Goal: Task Accomplishment & Management: Use online tool/utility

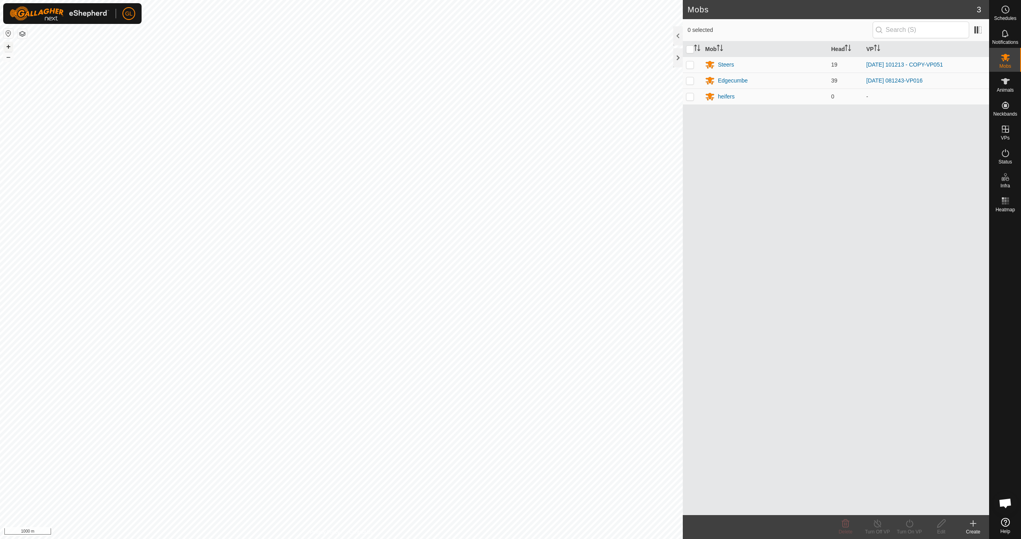
click at [8, 46] on button "+" at bounding box center [9, 47] width 10 height 10
click at [7, 47] on button "+" at bounding box center [9, 47] width 10 height 10
click at [7, 46] on button "+" at bounding box center [9, 47] width 10 height 10
click at [8, 45] on button "+" at bounding box center [9, 47] width 10 height 10
click at [7, 45] on button "+" at bounding box center [9, 47] width 10 height 10
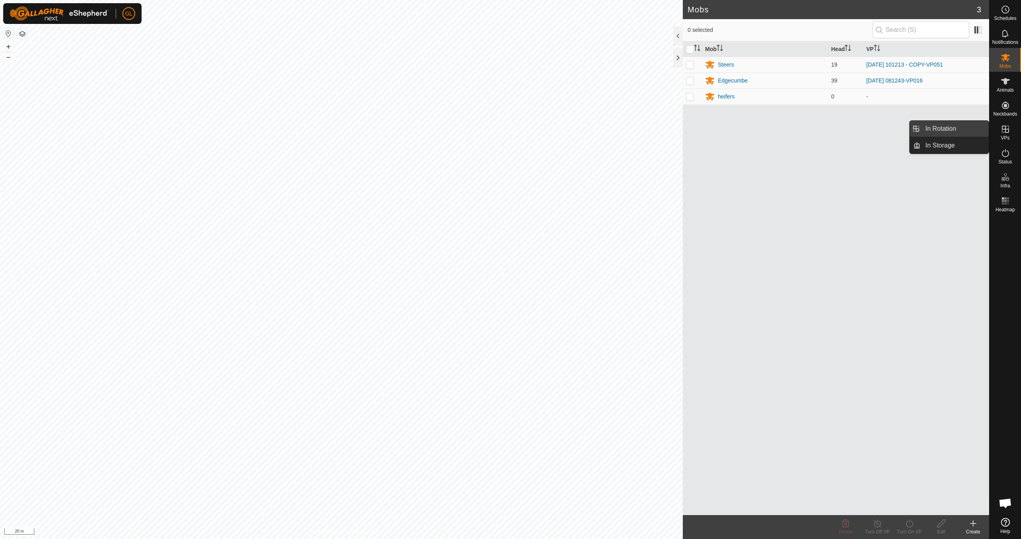
click at [955, 128] on link "In Rotation" at bounding box center [954, 129] width 68 height 16
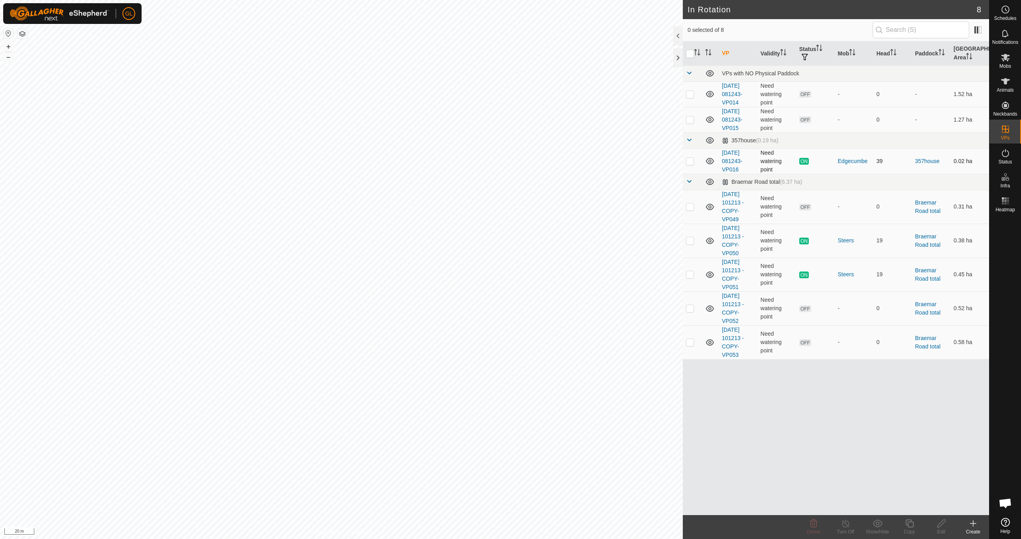
click at [689, 162] on p-checkbox at bounding box center [690, 161] width 8 height 6
checkbox input "true"
click at [908, 527] on icon at bounding box center [909, 524] width 8 height 8
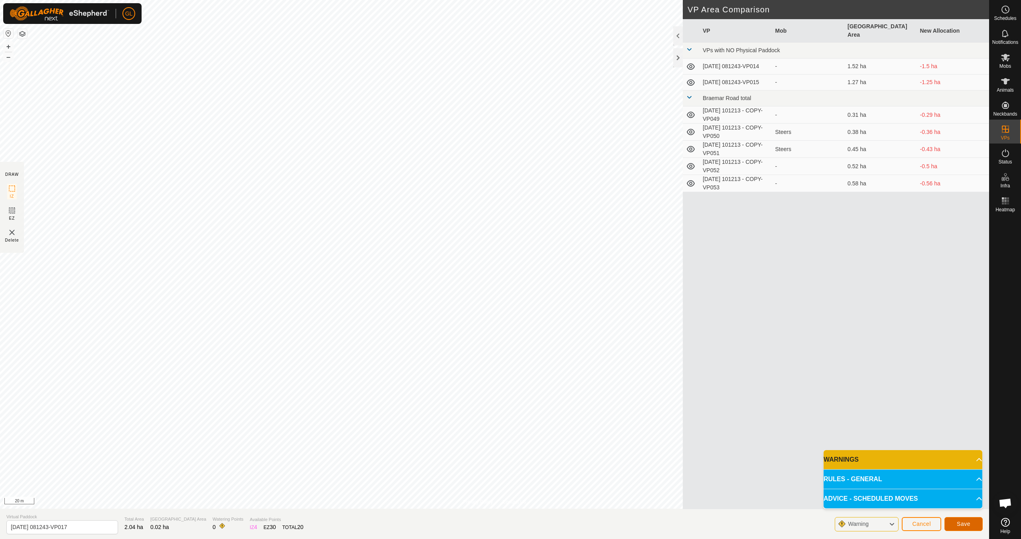
click at [965, 524] on span "Save" at bounding box center [964, 524] width 14 height 6
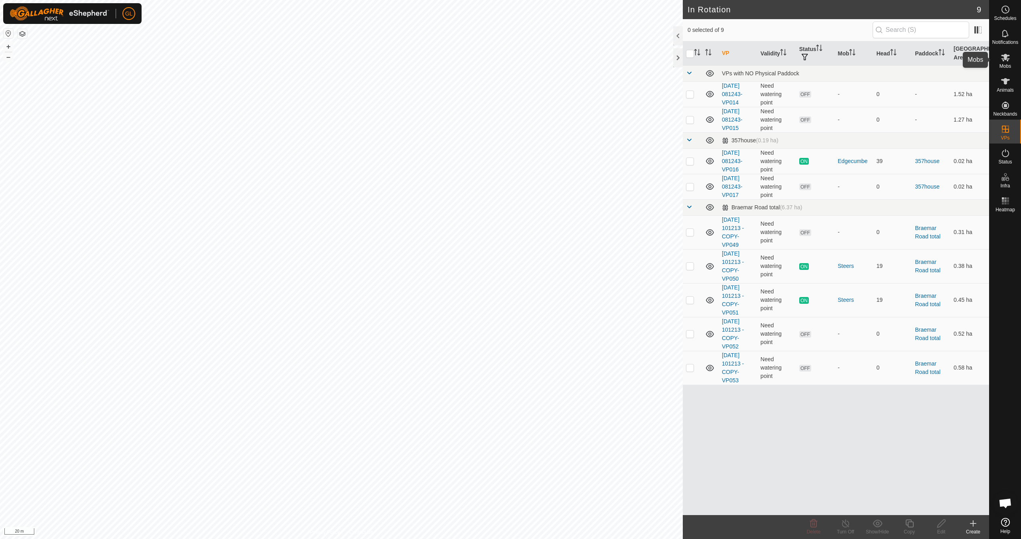
click at [1005, 58] on icon at bounding box center [1005, 58] width 9 height 8
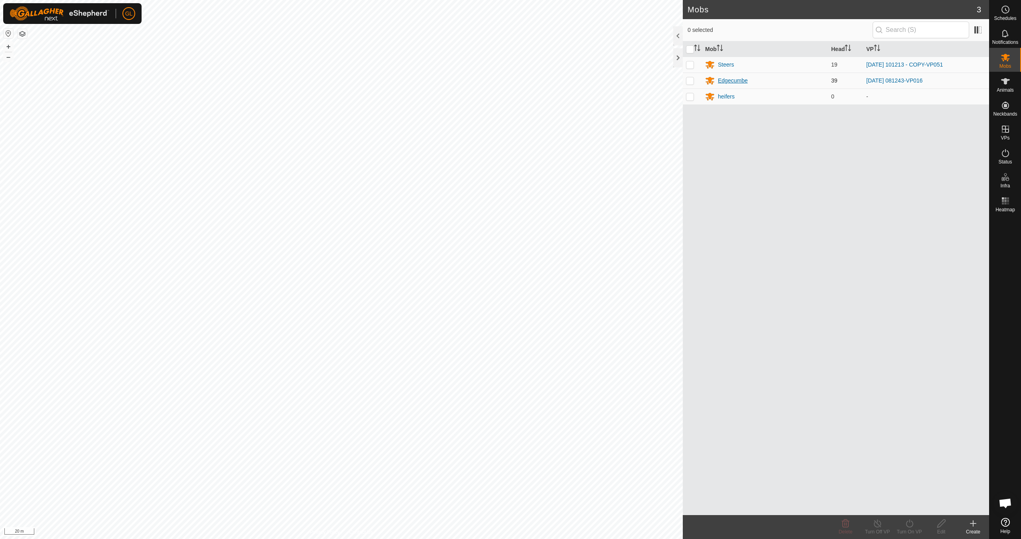
click at [729, 80] on div "Edgecumbe" at bounding box center [733, 81] width 30 height 8
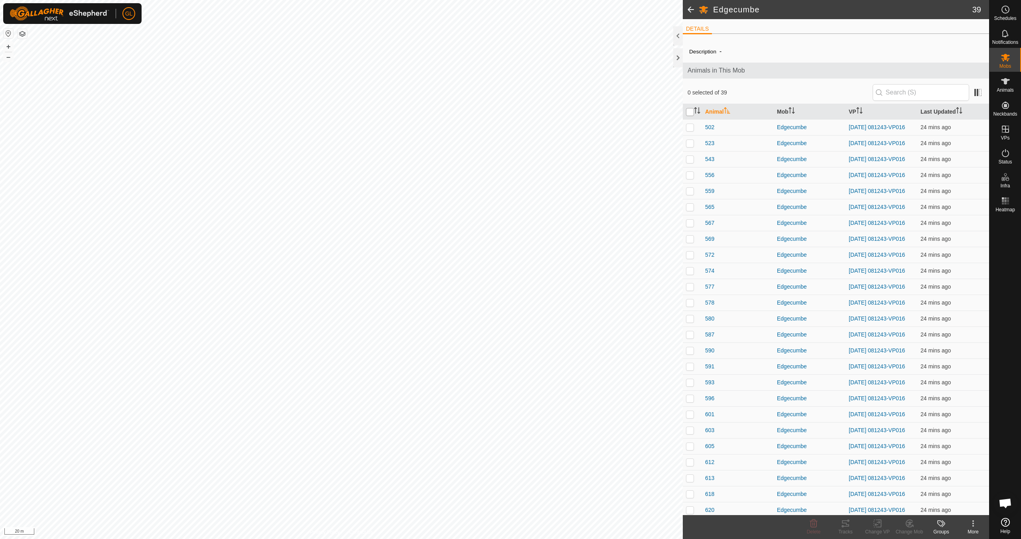
click at [689, 112] on input "checkbox" at bounding box center [690, 112] width 8 height 8
checkbox input "true"
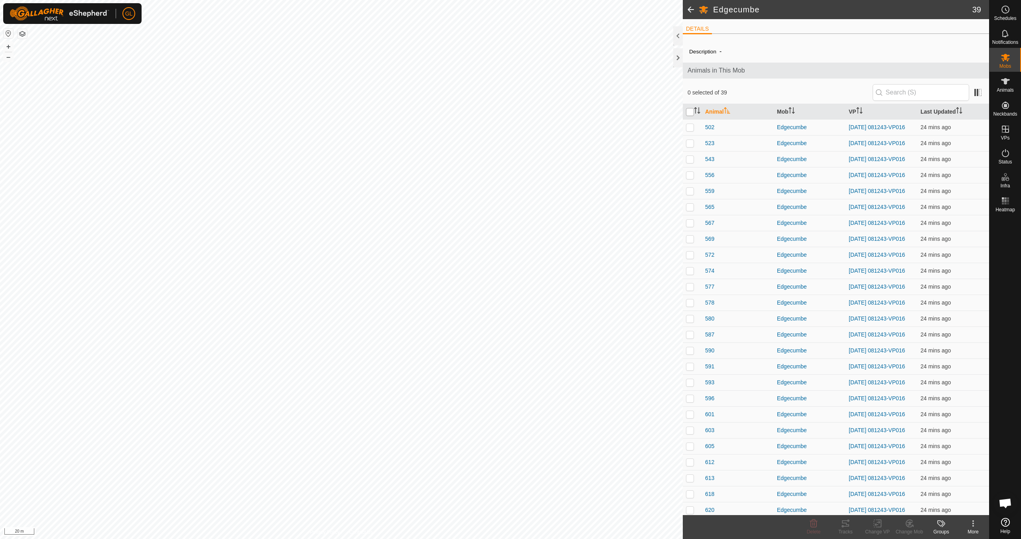
checkbox input "true"
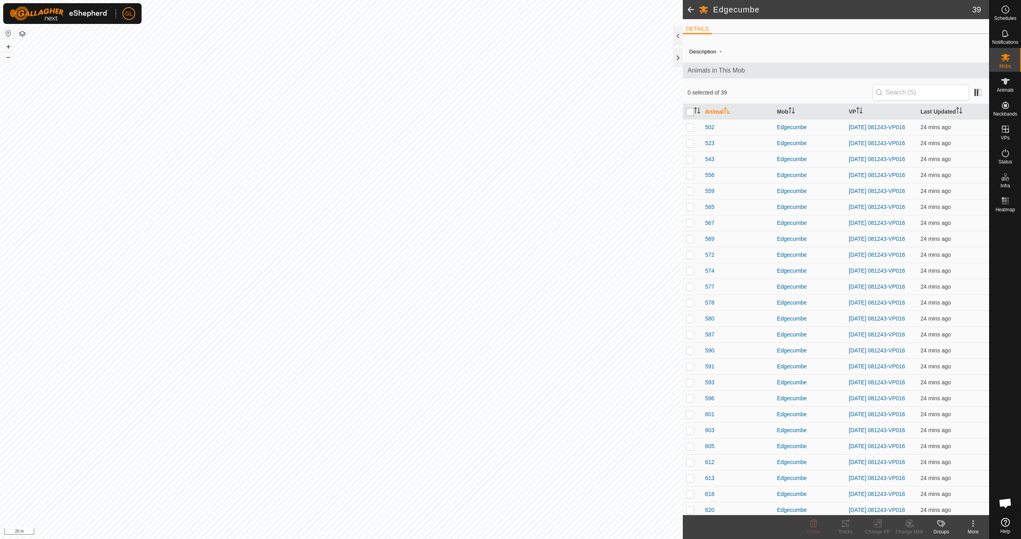
checkbox input "true"
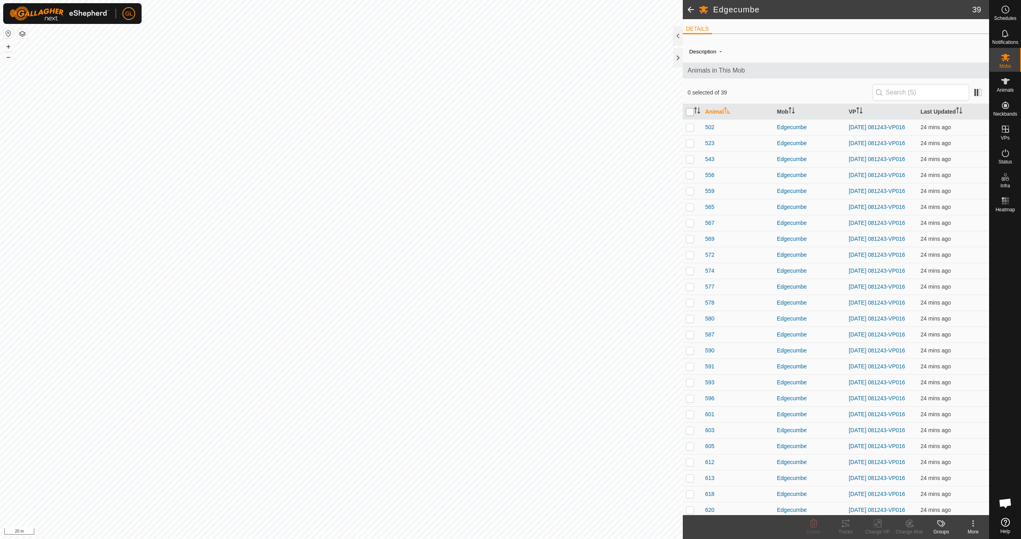
checkbox input "true"
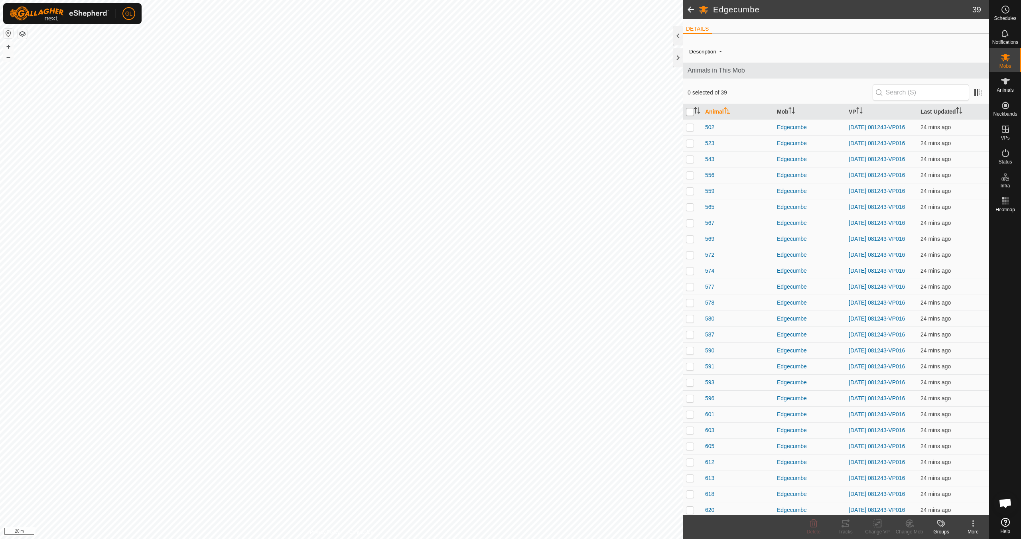
checkbox input "true"
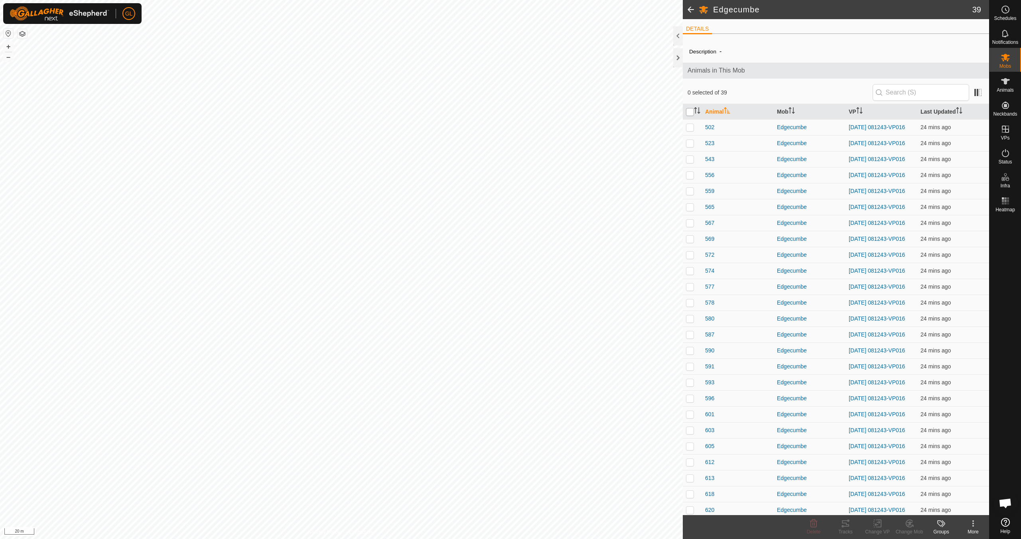
checkbox input "true"
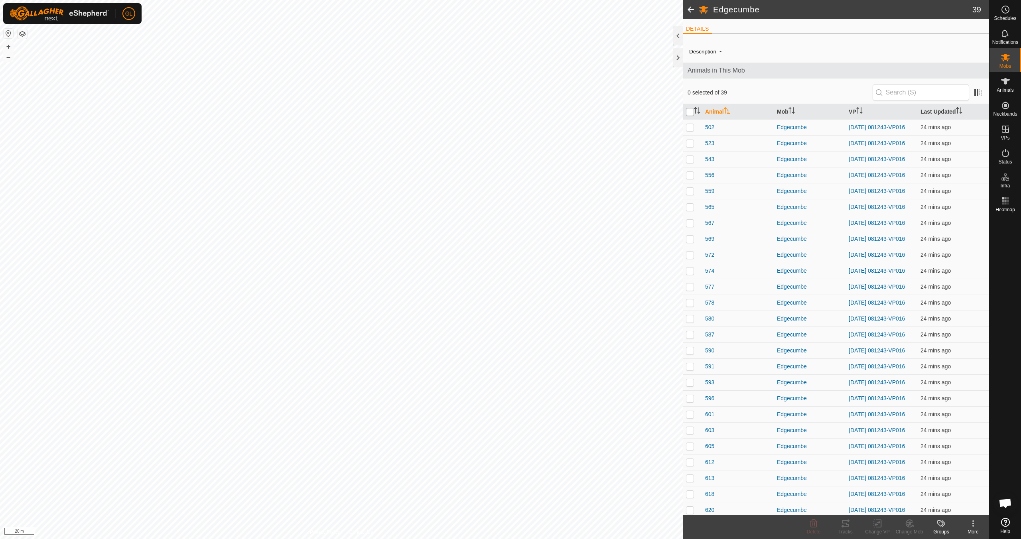
checkbox input "true"
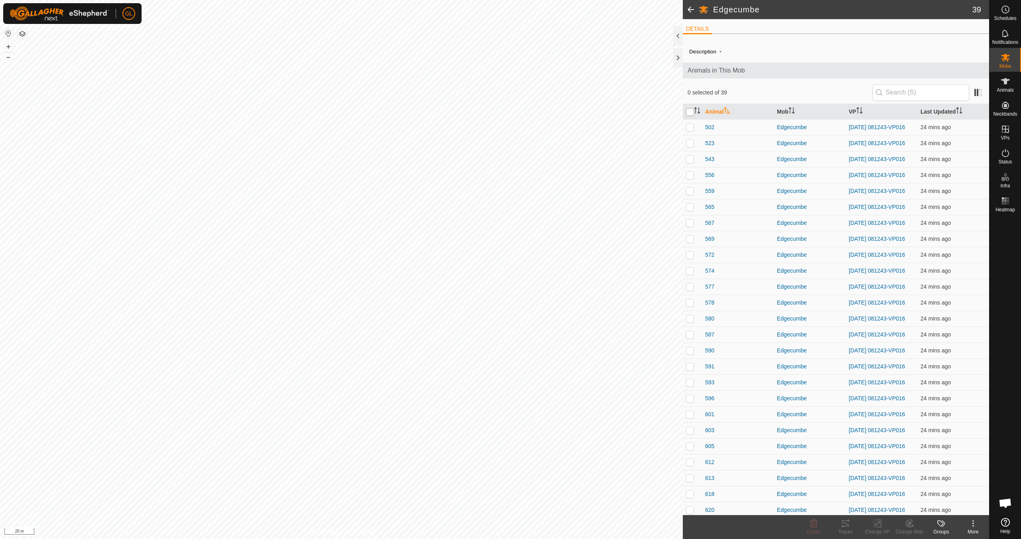
checkbox input "true"
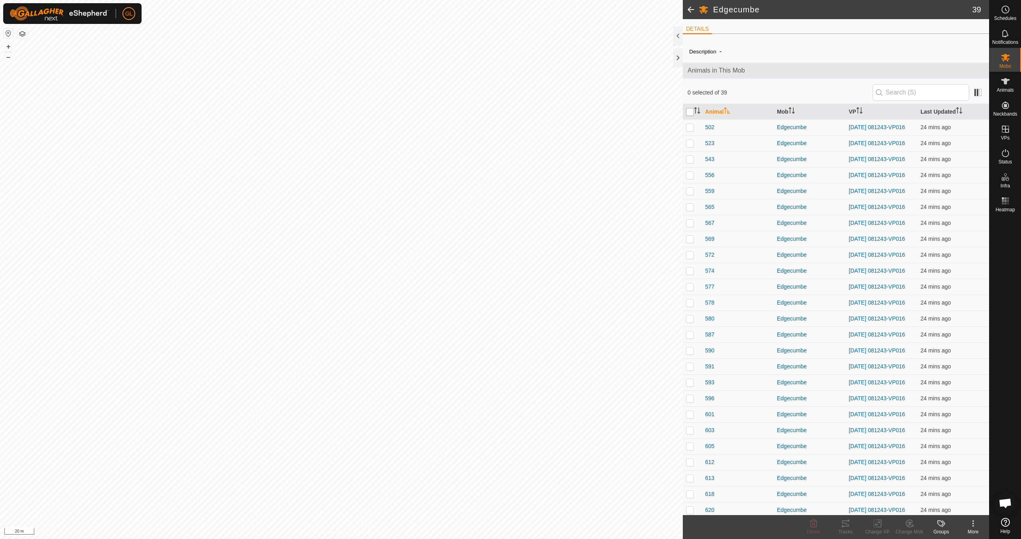
checkbox input "true"
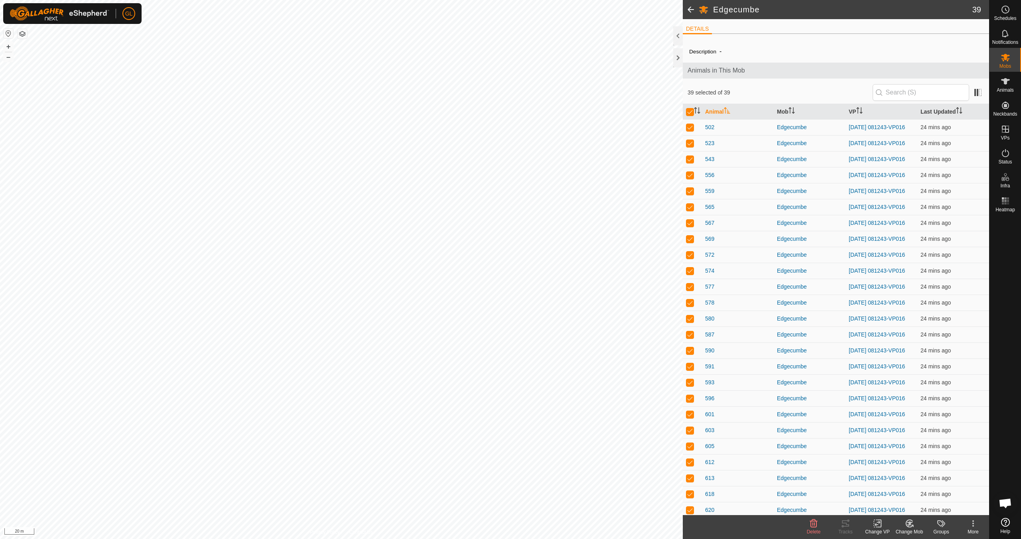
click at [878, 524] on icon at bounding box center [878, 524] width 10 height 10
click at [886, 487] on link "Choose VP..." at bounding box center [901, 489] width 79 height 16
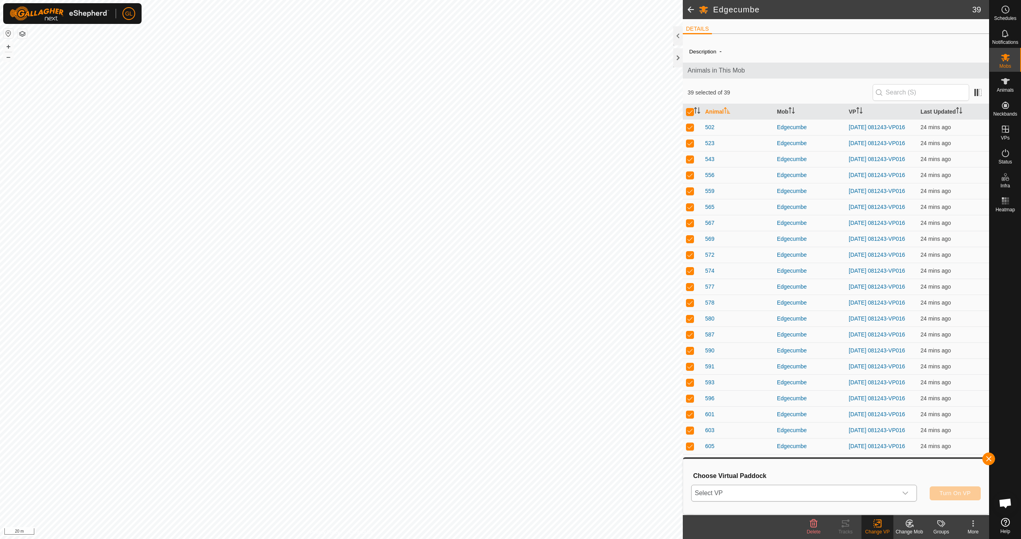
click at [906, 494] on icon "dropdown trigger" at bounding box center [905, 493] width 6 height 3
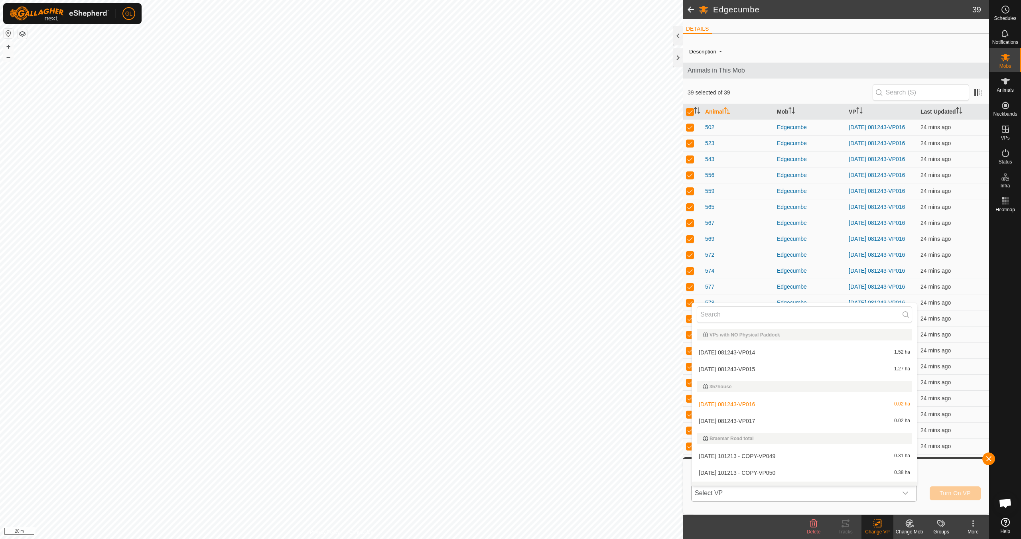
scroll to position [12, 0]
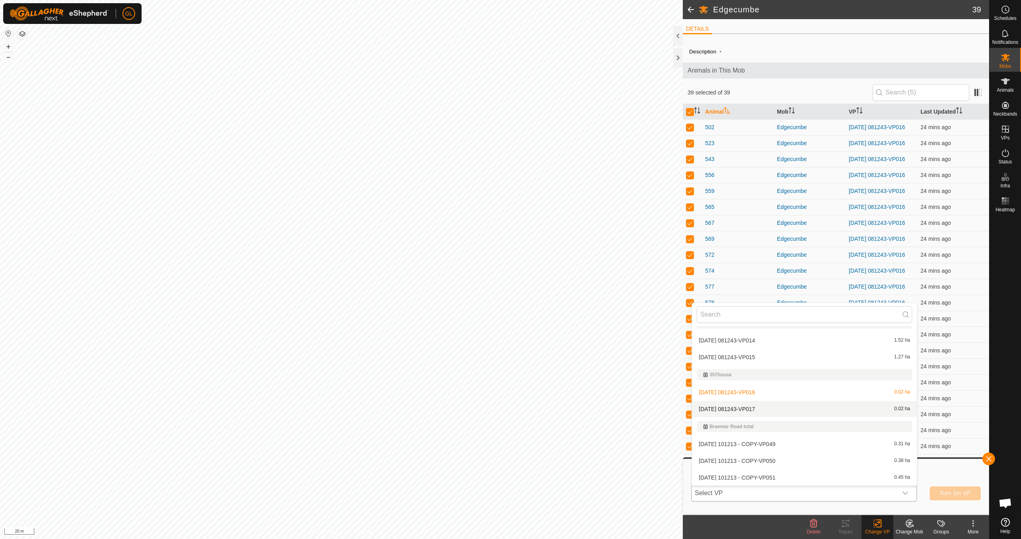
click at [848, 410] on li "[DATE] 081243-VP017 0.02 ha" at bounding box center [804, 409] width 225 height 16
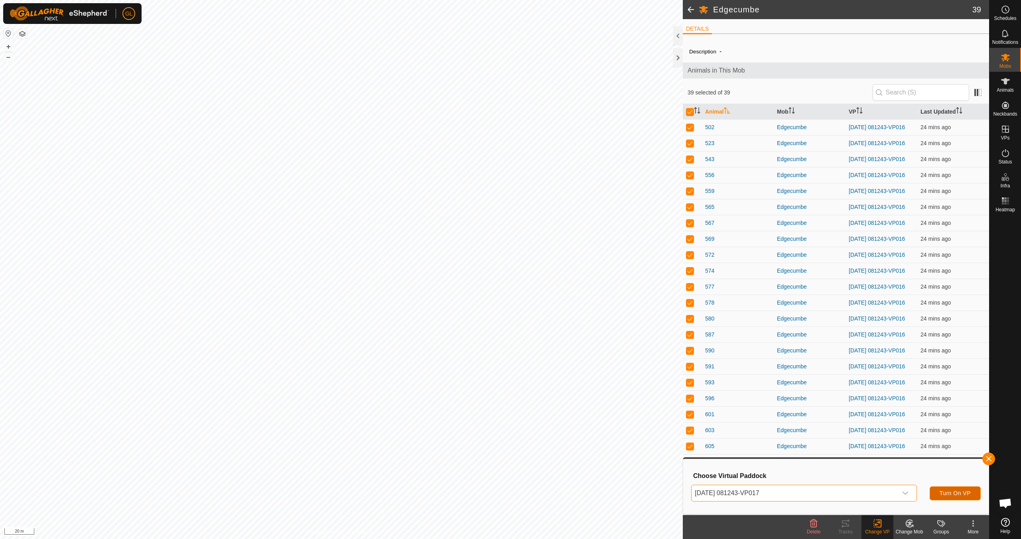
click at [953, 492] on span "Turn On VP" at bounding box center [955, 493] width 31 height 6
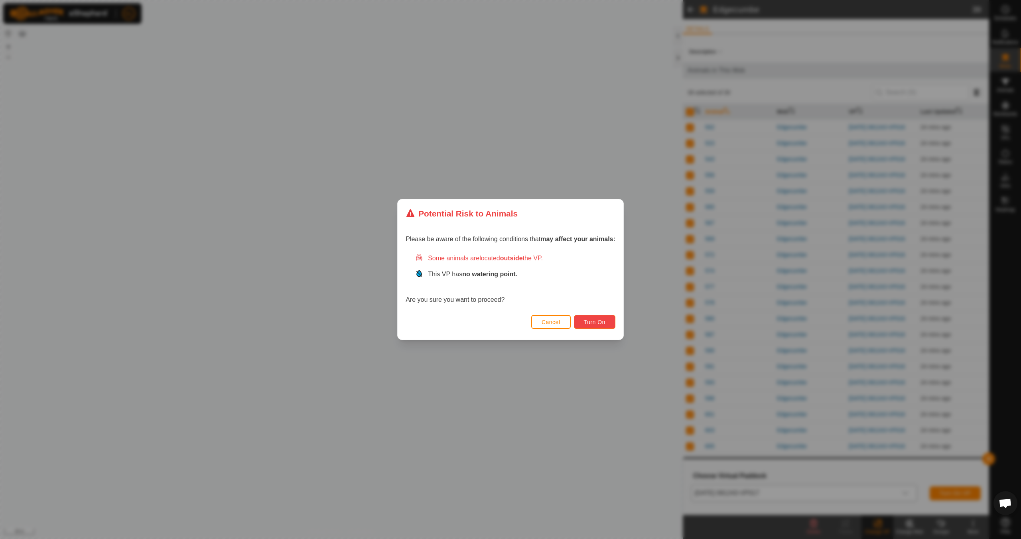
click at [591, 324] on span "Turn On" at bounding box center [595, 322] width 22 height 6
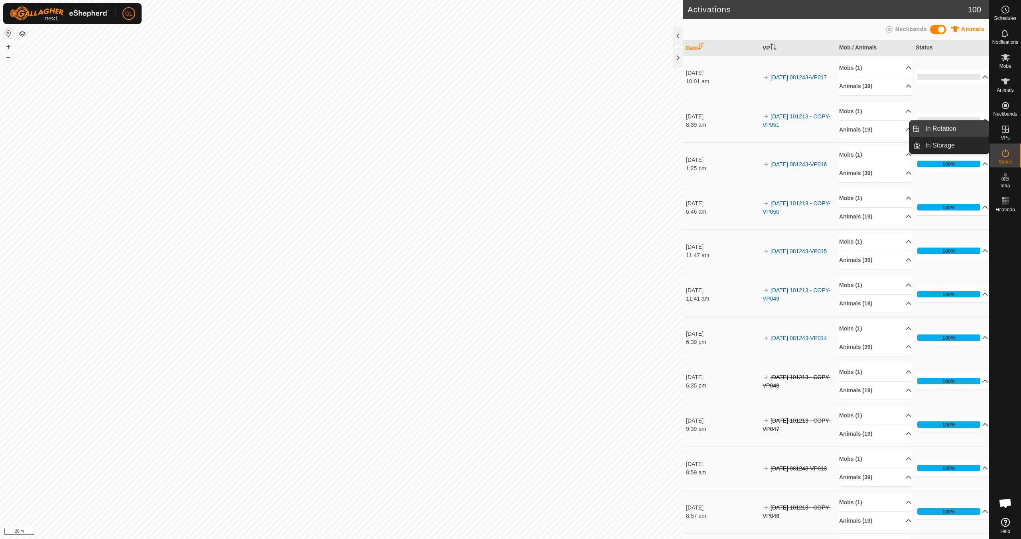
click at [948, 128] on link "In Rotation" at bounding box center [954, 129] width 68 height 16
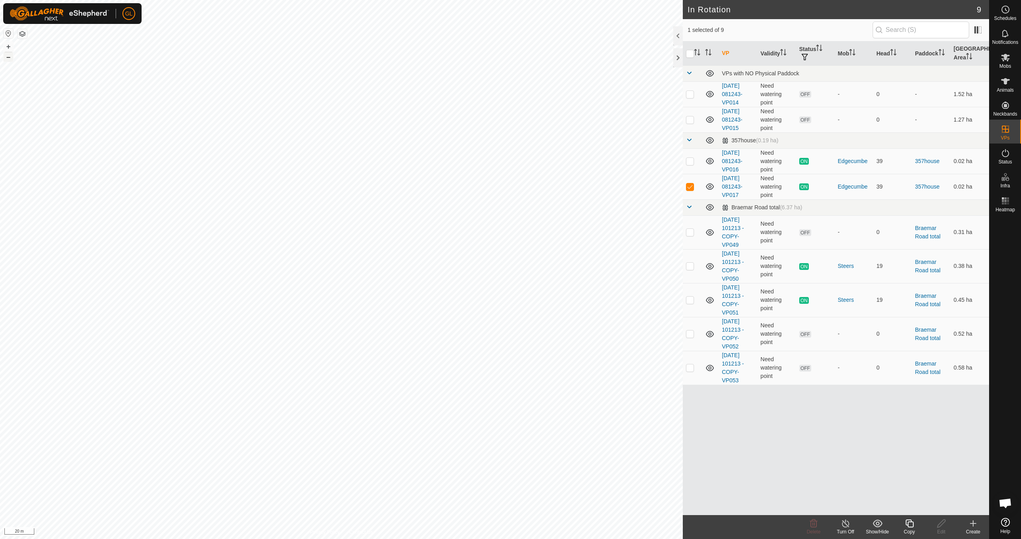
click at [8, 57] on button "–" at bounding box center [9, 57] width 10 height 10
click at [910, 526] on icon at bounding box center [909, 524] width 10 height 10
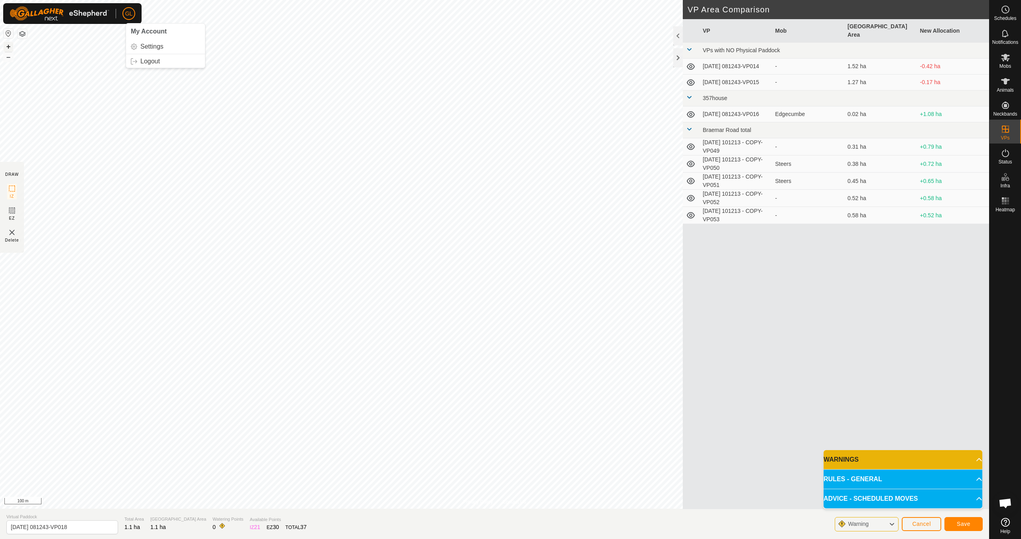
click at [8, 45] on button "+" at bounding box center [9, 47] width 10 height 10
click at [8, 48] on button "+" at bounding box center [9, 47] width 10 height 10
click at [960, 525] on span "Save" at bounding box center [964, 524] width 14 height 6
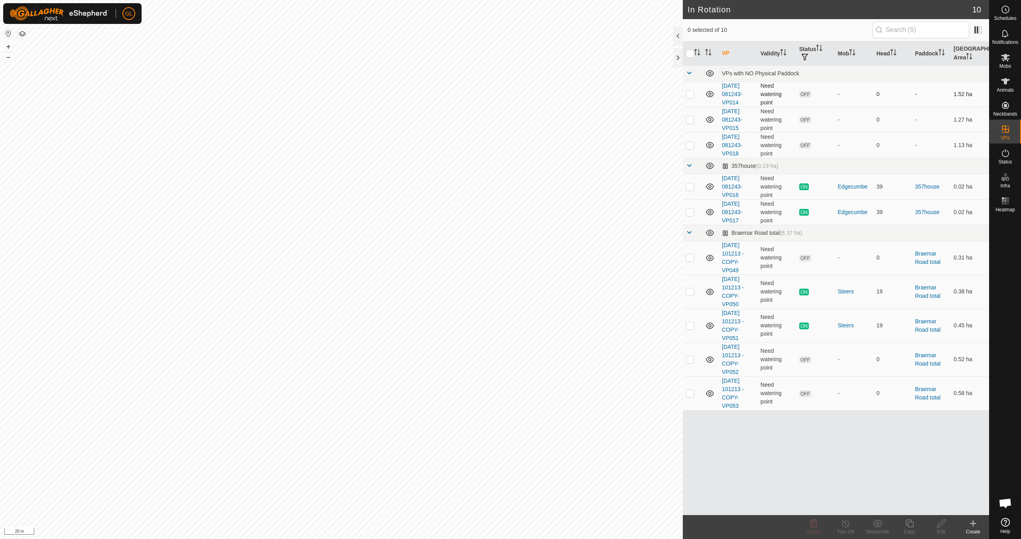
click at [691, 94] on p-checkbox at bounding box center [690, 94] width 8 height 6
checkbox input "true"
click at [814, 526] on icon at bounding box center [814, 524] width 8 height 8
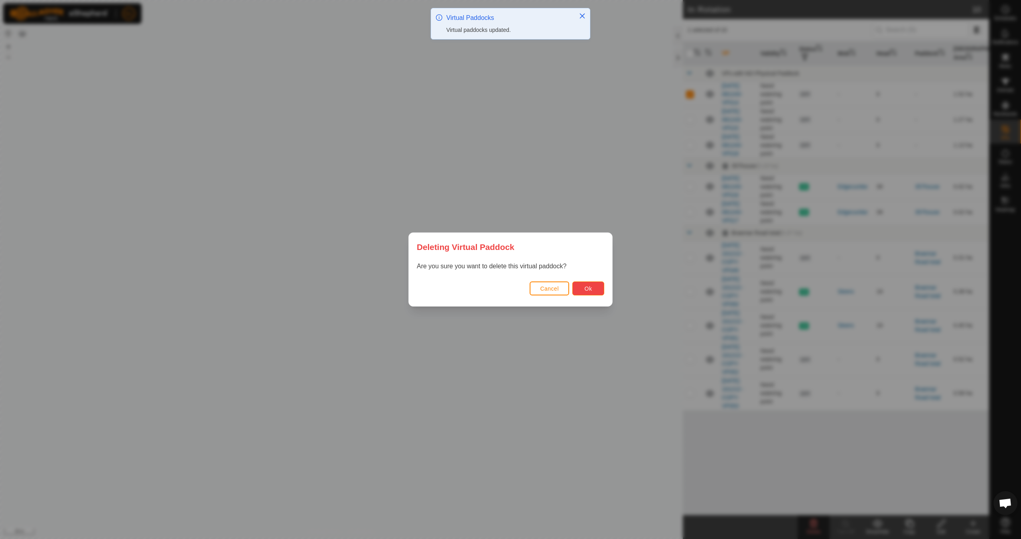
click at [587, 290] on span "Ok" at bounding box center [589, 289] width 8 height 6
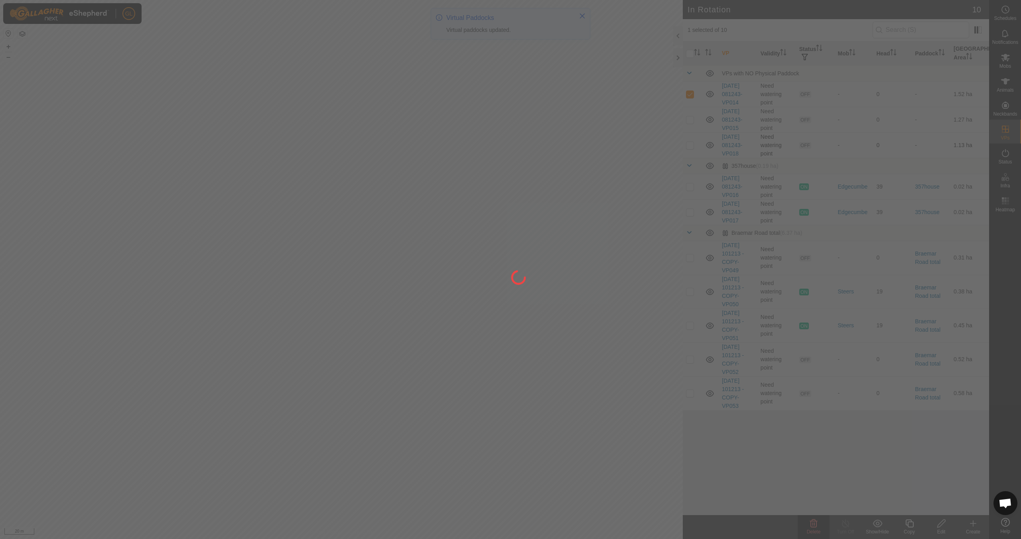
checkbox input "false"
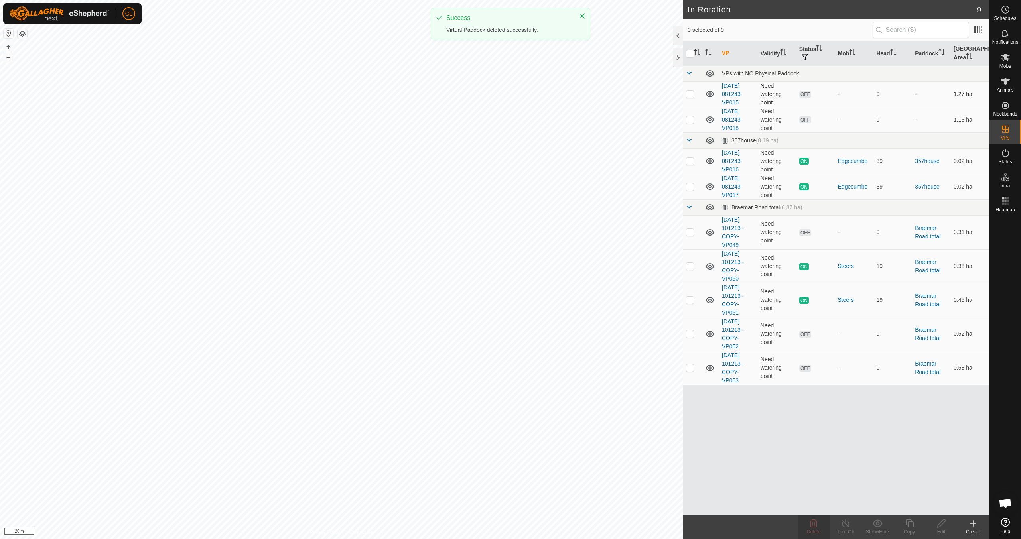
click at [691, 96] on p-checkbox at bounding box center [690, 94] width 8 height 6
checkbox input "true"
click at [810, 530] on span "Delete" at bounding box center [814, 532] width 14 height 6
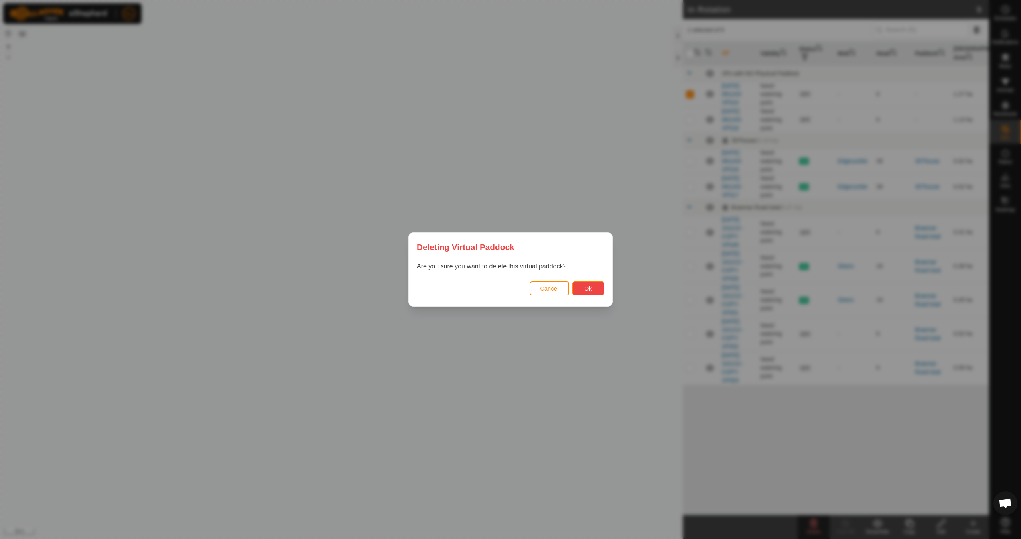
click at [595, 288] on button "Ok" at bounding box center [588, 289] width 32 height 14
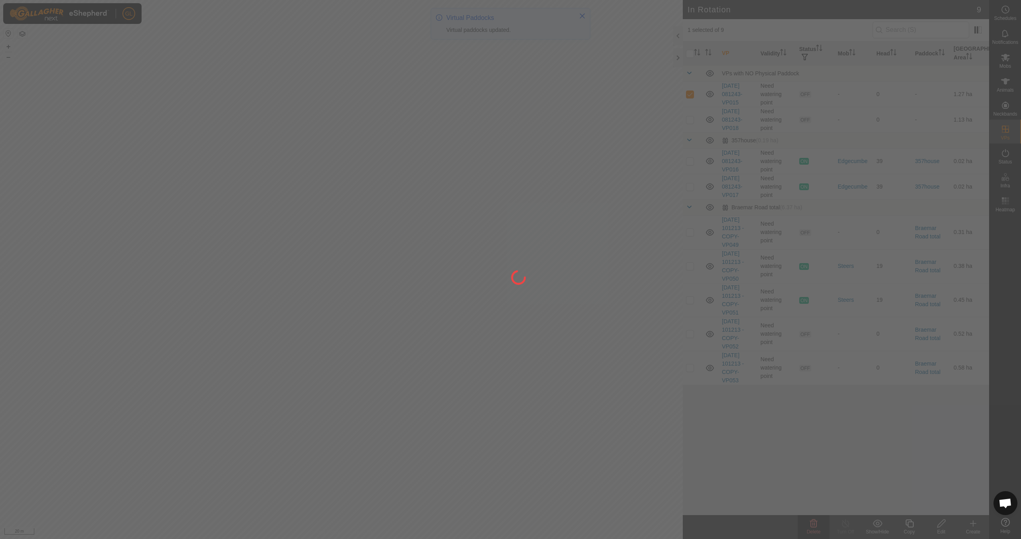
checkbox input "false"
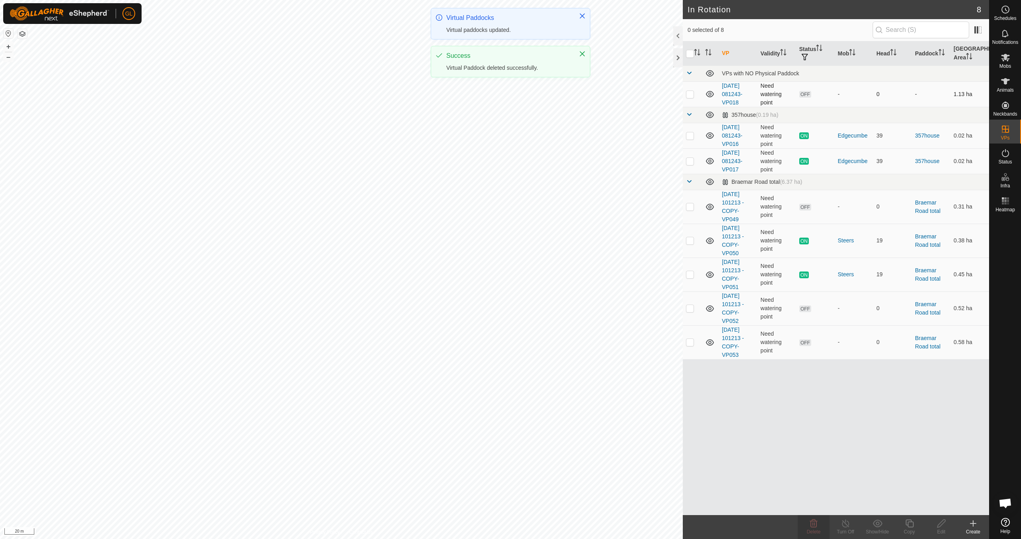
click at [691, 97] on p-checkbox at bounding box center [690, 94] width 8 height 6
checkbox input "true"
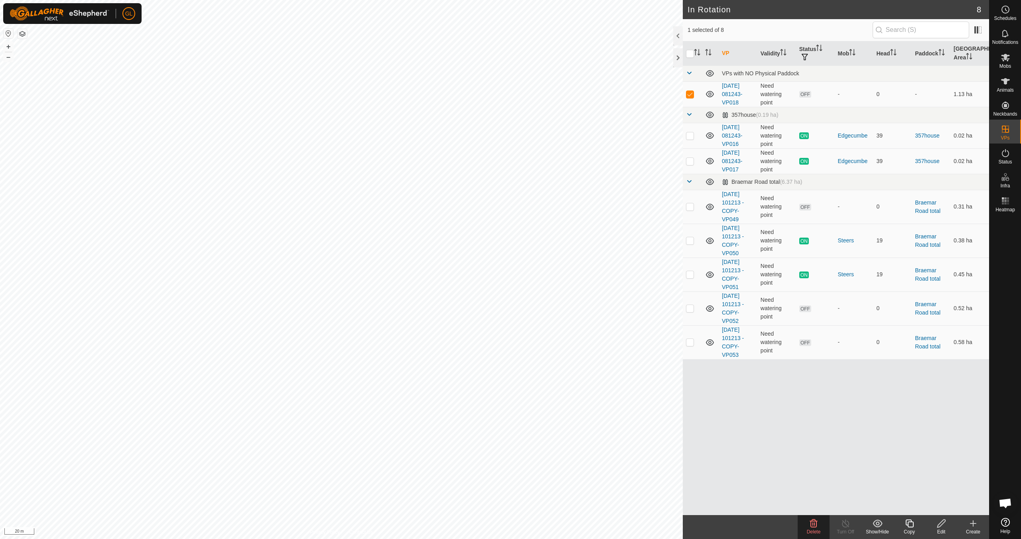
click at [914, 527] on icon at bounding box center [909, 524] width 10 height 10
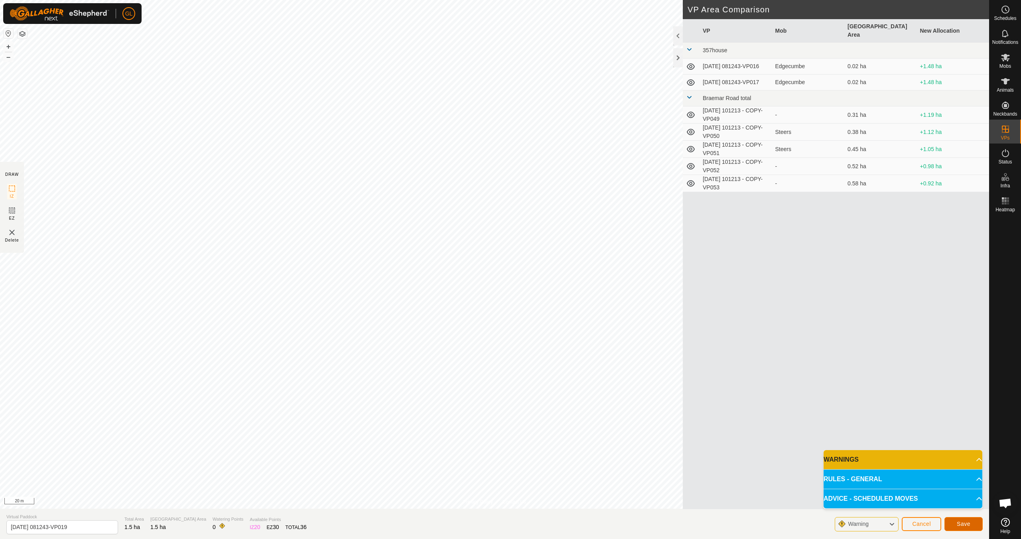
click at [964, 523] on span "Save" at bounding box center [964, 524] width 14 height 6
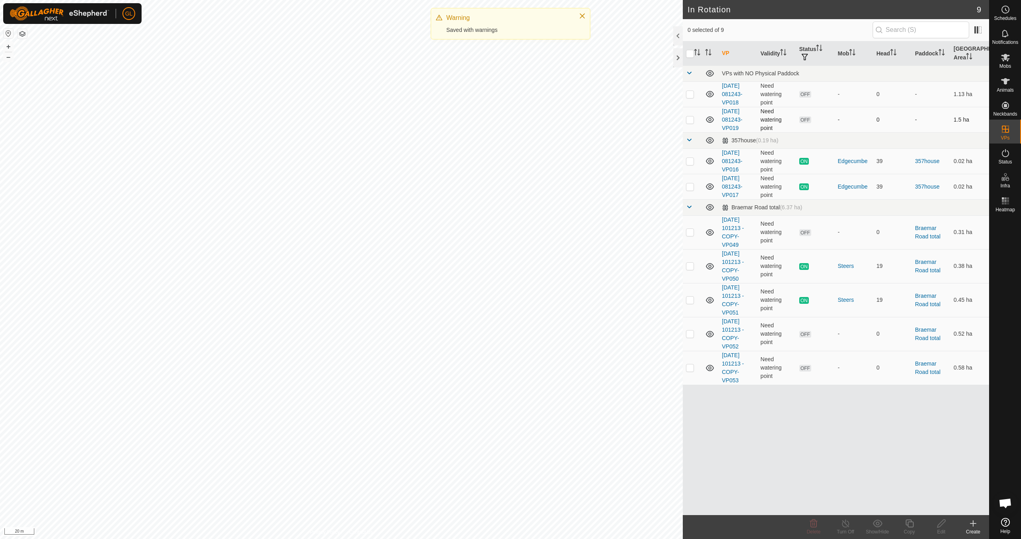
click at [691, 119] on p-checkbox at bounding box center [690, 119] width 8 height 6
checkbox input "true"
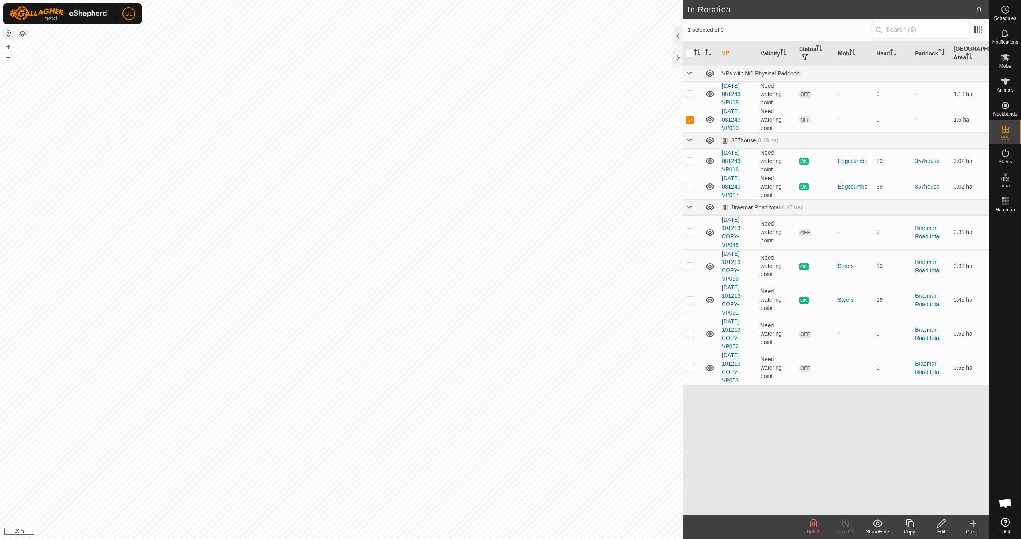
click at [910, 524] on icon at bounding box center [909, 524] width 10 height 10
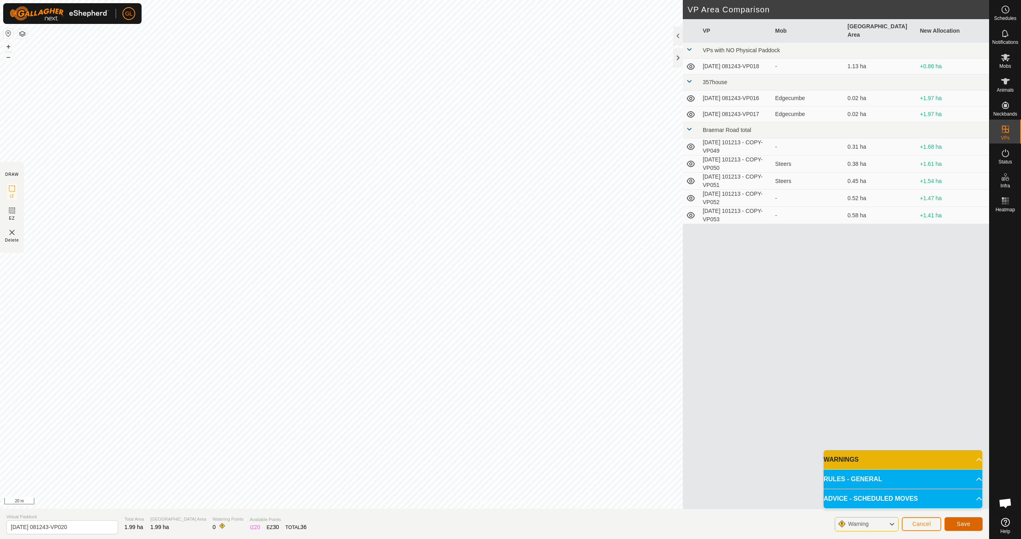
click at [960, 524] on span "Save" at bounding box center [964, 524] width 14 height 6
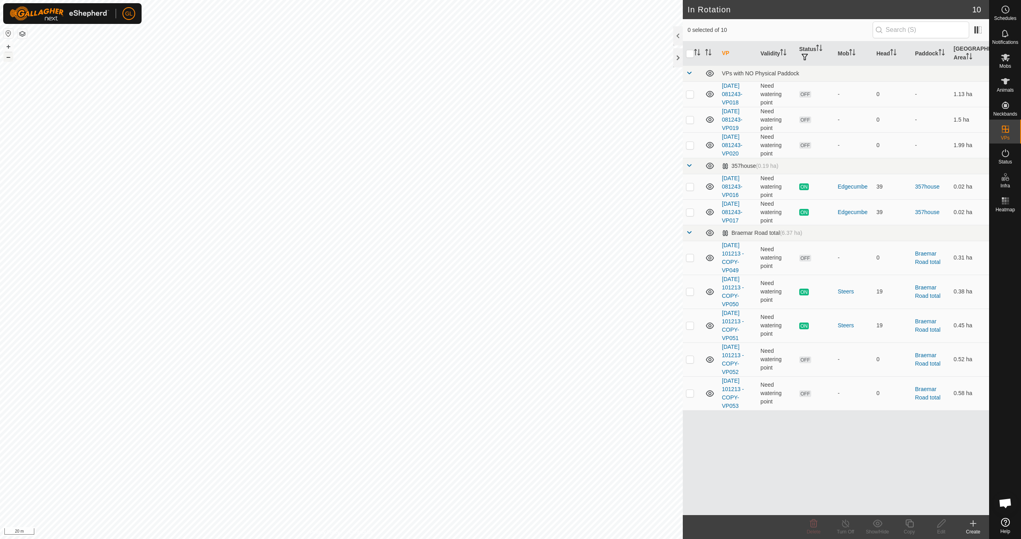
click at [8, 56] on button "–" at bounding box center [9, 57] width 10 height 10
click at [8, 57] on button "–" at bounding box center [9, 57] width 10 height 10
click at [7, 57] on button "–" at bounding box center [9, 57] width 10 height 10
click at [9, 59] on button "–" at bounding box center [9, 57] width 10 height 10
